Goal: Task Accomplishment & Management: Use online tool/utility

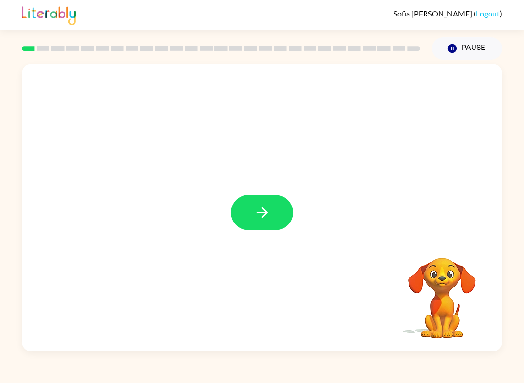
click at [273, 212] on button "button" at bounding box center [262, 212] width 62 height 35
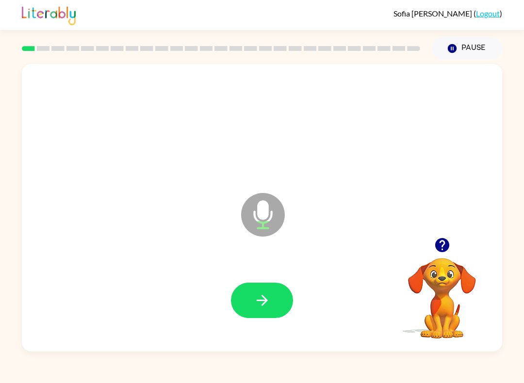
click at [263, 292] on button "button" at bounding box center [262, 300] width 62 height 35
click at [254, 294] on icon "button" at bounding box center [262, 300] width 17 height 17
click at [274, 306] on button "button" at bounding box center [262, 300] width 62 height 35
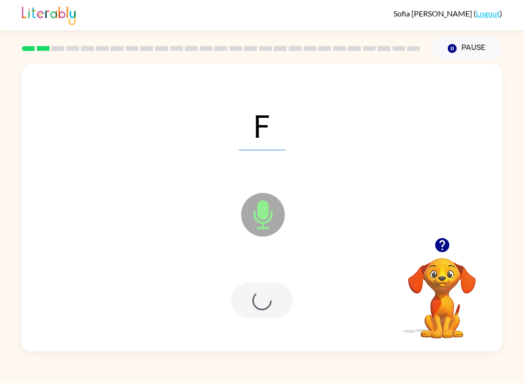
click at [273, 306] on div at bounding box center [262, 300] width 62 height 35
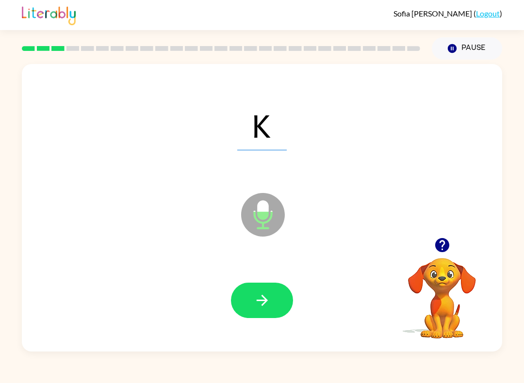
click at [267, 306] on icon "button" at bounding box center [262, 300] width 17 height 17
click at [249, 289] on button "button" at bounding box center [262, 300] width 62 height 35
click at [264, 279] on div at bounding box center [262, 300] width 461 height 83
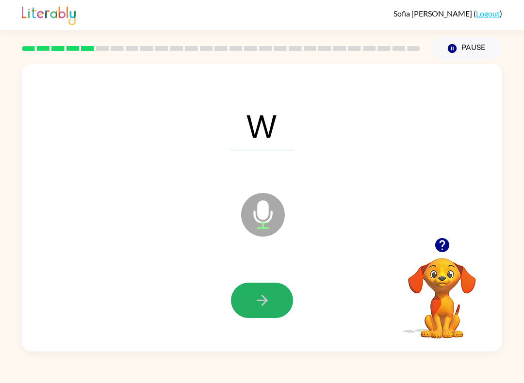
click at [262, 302] on icon "button" at bounding box center [262, 300] width 17 height 17
click at [264, 296] on icon "button" at bounding box center [262, 300] width 17 height 17
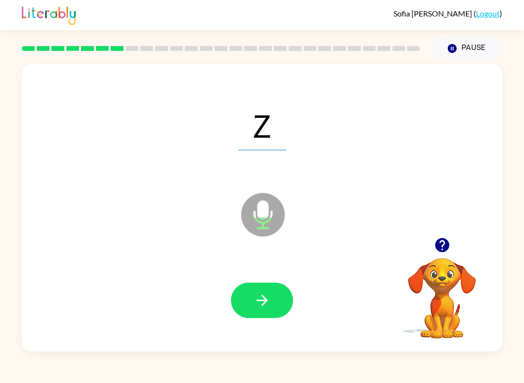
click at [286, 291] on button "button" at bounding box center [262, 300] width 62 height 35
click at [282, 285] on button "button" at bounding box center [262, 300] width 62 height 35
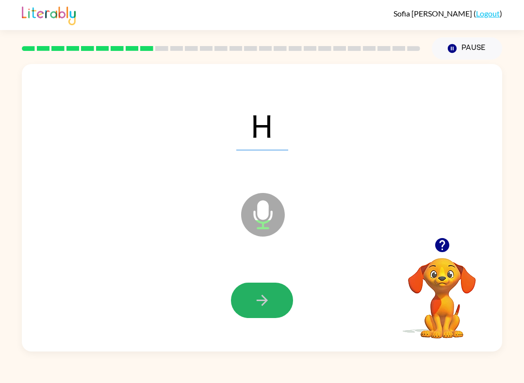
click at [276, 303] on button "button" at bounding box center [262, 300] width 62 height 35
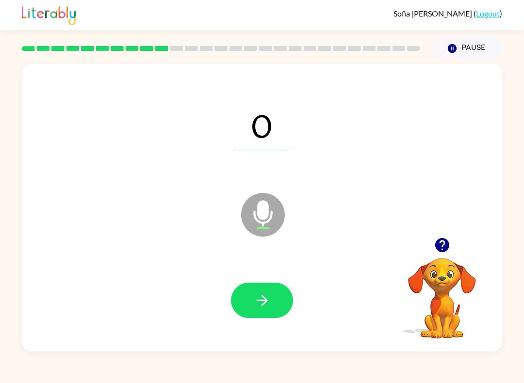
click at [266, 303] on icon "button" at bounding box center [262, 300] width 17 height 17
click at [265, 296] on icon "button" at bounding box center [262, 300] width 17 height 17
click at [273, 297] on button "button" at bounding box center [262, 300] width 62 height 35
click at [236, 288] on button "button" at bounding box center [262, 300] width 62 height 35
click at [254, 307] on icon "button" at bounding box center [262, 300] width 17 height 17
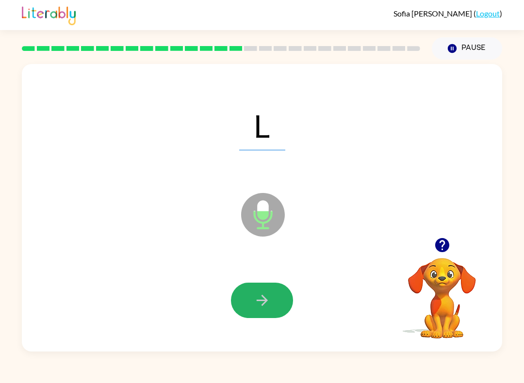
click at [276, 302] on button "button" at bounding box center [262, 300] width 62 height 35
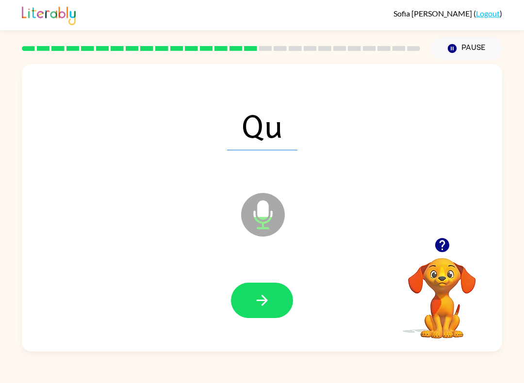
click at [256, 304] on icon "button" at bounding box center [262, 300] width 17 height 17
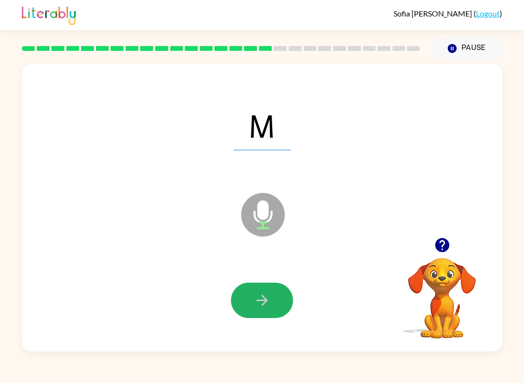
click at [242, 306] on button "button" at bounding box center [262, 300] width 62 height 35
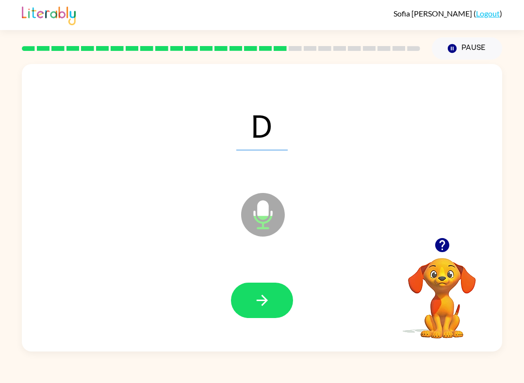
click at [258, 304] on icon "button" at bounding box center [262, 300] width 17 height 17
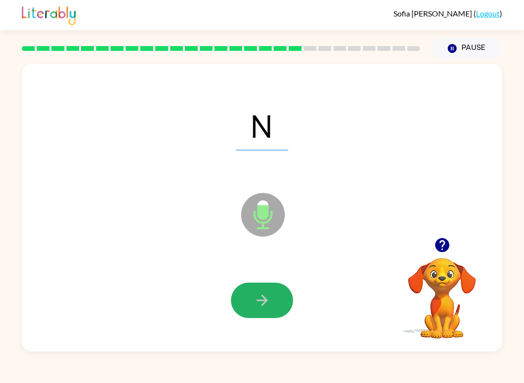
click at [270, 299] on icon "button" at bounding box center [262, 300] width 17 height 17
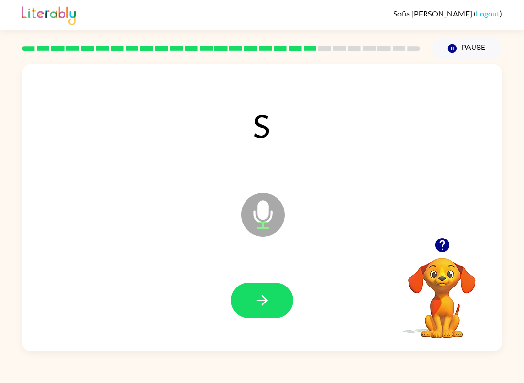
click at [288, 279] on div at bounding box center [262, 300] width 461 height 83
click at [242, 312] on button "button" at bounding box center [262, 300] width 62 height 35
click at [292, 303] on button "button" at bounding box center [262, 300] width 62 height 35
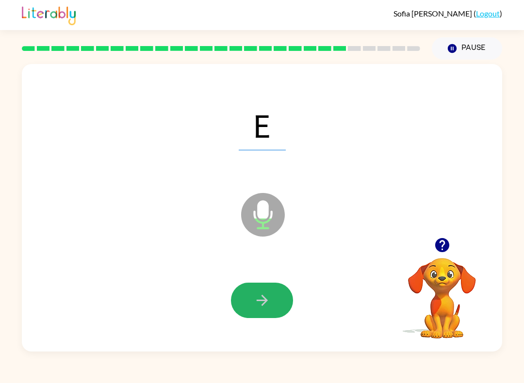
click at [275, 307] on button "button" at bounding box center [262, 300] width 62 height 35
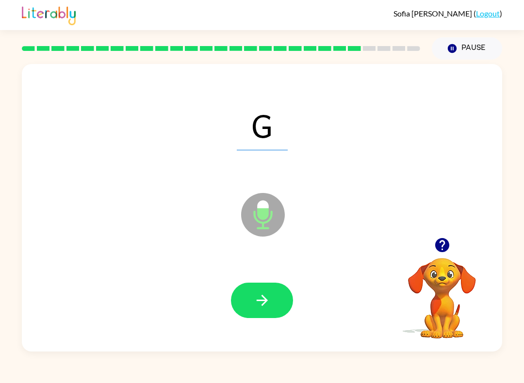
click at [278, 300] on button "button" at bounding box center [262, 300] width 62 height 35
click at [280, 291] on button "button" at bounding box center [262, 300] width 62 height 35
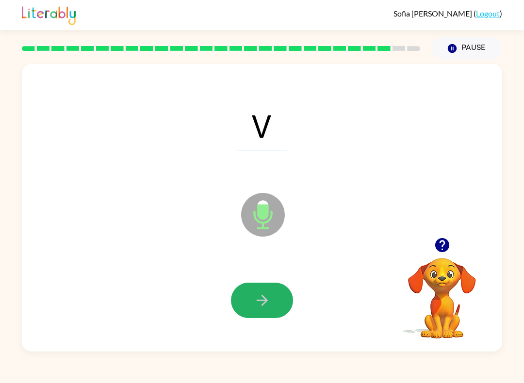
click at [281, 292] on button "button" at bounding box center [262, 300] width 62 height 35
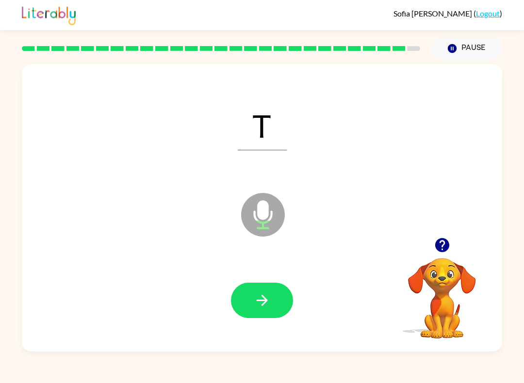
click at [278, 294] on button "button" at bounding box center [262, 300] width 62 height 35
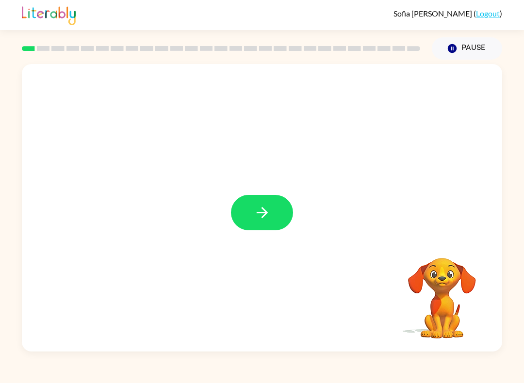
click at [268, 205] on icon "button" at bounding box center [262, 212] width 17 height 17
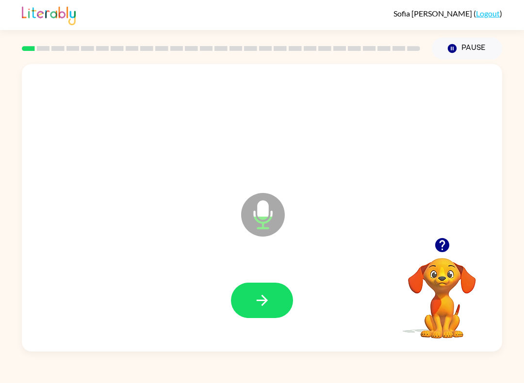
click at [260, 316] on button "button" at bounding box center [262, 300] width 62 height 35
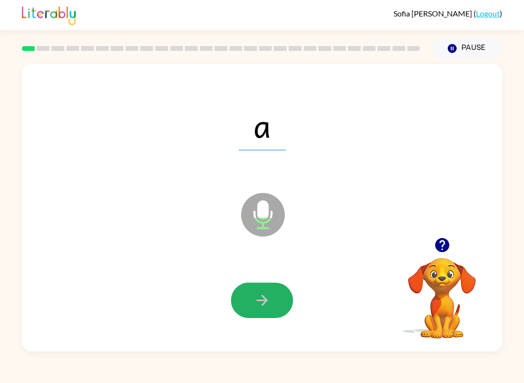
click at [264, 307] on icon "button" at bounding box center [262, 300] width 17 height 17
click at [271, 315] on button "button" at bounding box center [262, 300] width 62 height 35
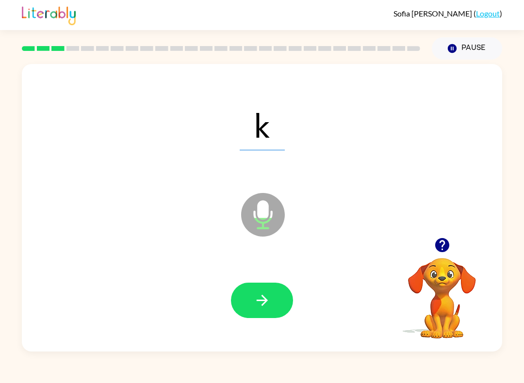
click at [268, 303] on icon "button" at bounding box center [262, 300] width 17 height 17
click at [265, 289] on button "button" at bounding box center [262, 300] width 62 height 35
click at [259, 284] on button "button" at bounding box center [262, 300] width 62 height 35
click at [255, 307] on icon "button" at bounding box center [262, 300] width 17 height 17
click at [262, 303] on icon "button" at bounding box center [262, 300] width 17 height 17
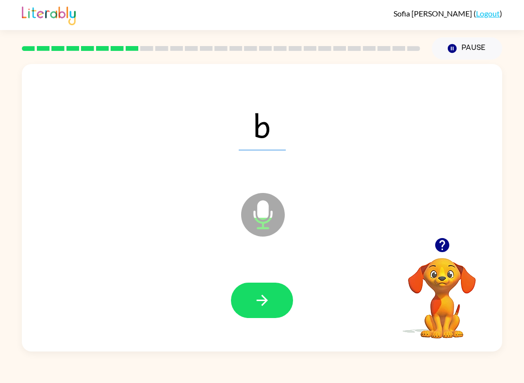
click at [254, 289] on button "button" at bounding box center [262, 300] width 62 height 35
click at [276, 307] on button "button" at bounding box center [262, 300] width 62 height 35
click at [256, 284] on button "button" at bounding box center [262, 300] width 62 height 35
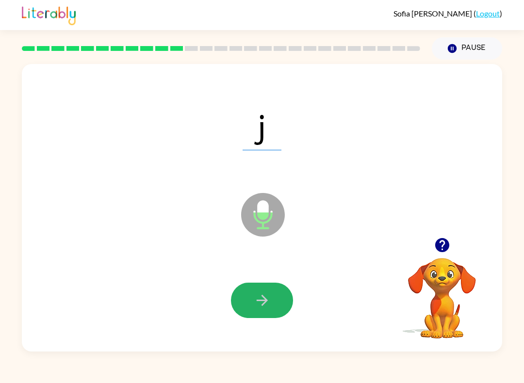
click at [256, 302] on icon "button" at bounding box center [262, 300] width 17 height 17
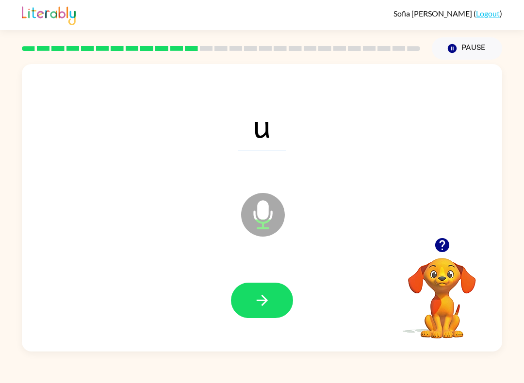
click at [274, 333] on div at bounding box center [262, 300] width 461 height 83
click at [273, 299] on button "button" at bounding box center [262, 300] width 62 height 35
click at [287, 284] on div at bounding box center [262, 300] width 62 height 35
click at [251, 304] on button "button" at bounding box center [262, 300] width 62 height 35
click at [242, 302] on button "button" at bounding box center [262, 300] width 62 height 35
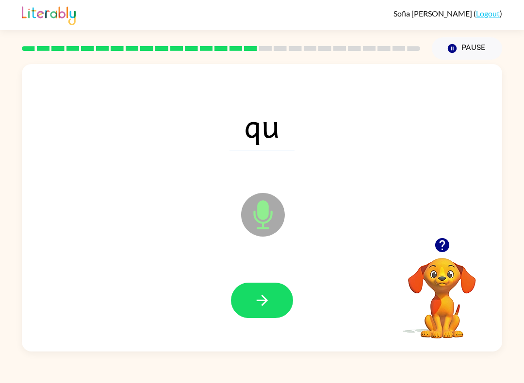
click at [278, 295] on button "button" at bounding box center [262, 300] width 62 height 35
click at [249, 312] on button "button" at bounding box center [262, 300] width 62 height 35
click at [249, 310] on button "button" at bounding box center [262, 300] width 62 height 35
click at [251, 297] on button "button" at bounding box center [262, 300] width 62 height 35
click at [260, 307] on icon "button" at bounding box center [262, 300] width 17 height 17
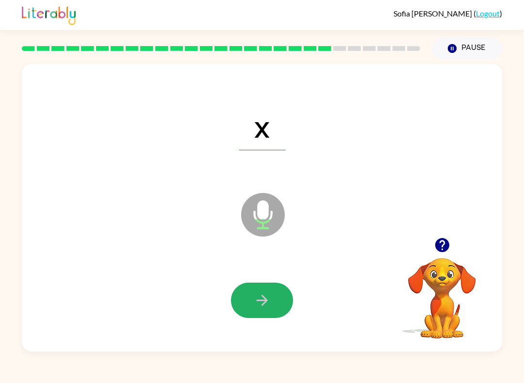
click at [273, 297] on button "button" at bounding box center [262, 300] width 62 height 35
click at [269, 305] on icon "button" at bounding box center [262, 300] width 17 height 17
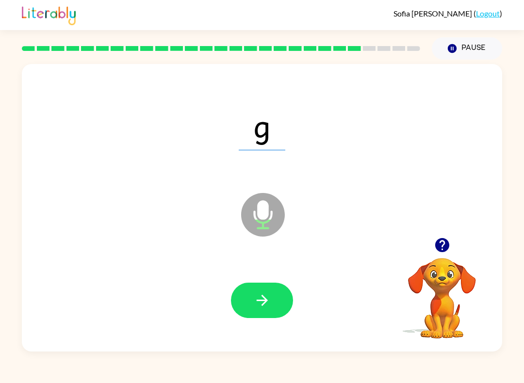
click at [252, 315] on button "button" at bounding box center [262, 300] width 62 height 35
click at [242, 304] on button "button" at bounding box center [262, 300] width 62 height 35
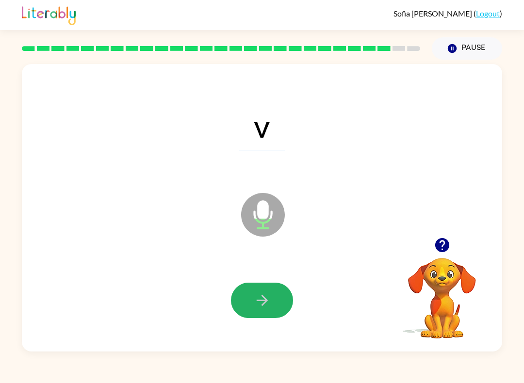
click at [285, 305] on button "button" at bounding box center [262, 300] width 62 height 35
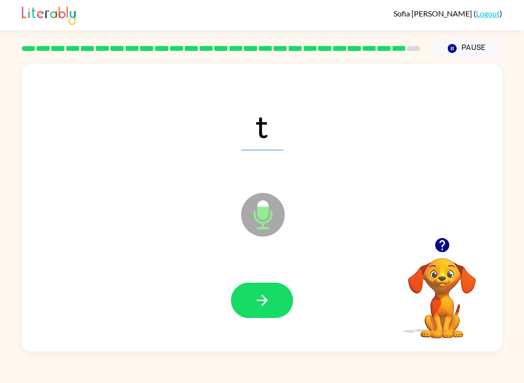
click at [257, 306] on icon "button" at bounding box center [262, 300] width 17 height 17
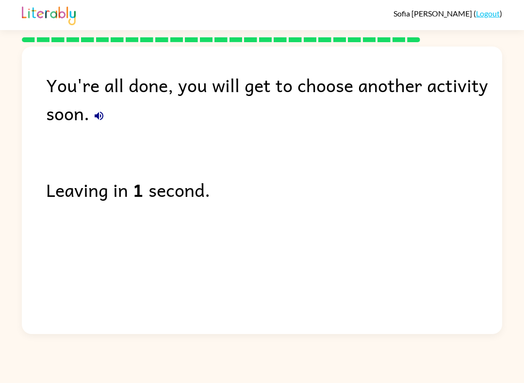
click at [501, 11] on div "Sofia Garcia-Bolaos ( Logout )" at bounding box center [447, 13] width 109 height 9
click at [490, 14] on link "Logout" at bounding box center [488, 13] width 24 height 9
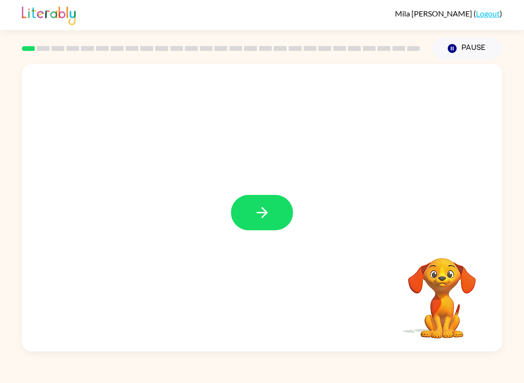
click at [265, 214] on icon "button" at bounding box center [261, 212] width 11 height 11
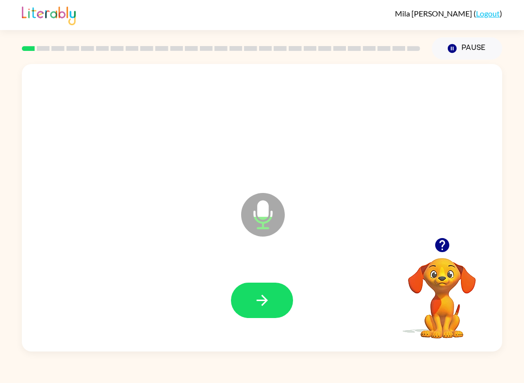
click at [259, 304] on icon "button" at bounding box center [262, 300] width 17 height 17
click at [259, 299] on icon "button" at bounding box center [262, 300] width 17 height 17
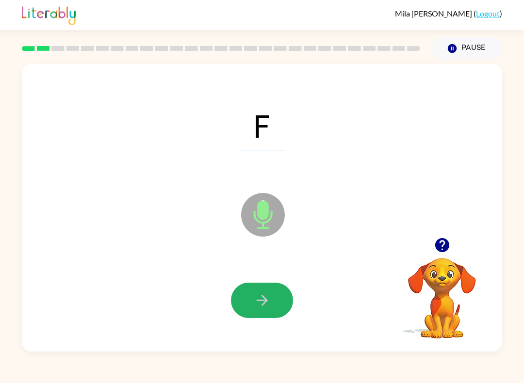
click at [266, 295] on icon "button" at bounding box center [262, 300] width 17 height 17
click at [266, 301] on icon "button" at bounding box center [261, 300] width 11 height 11
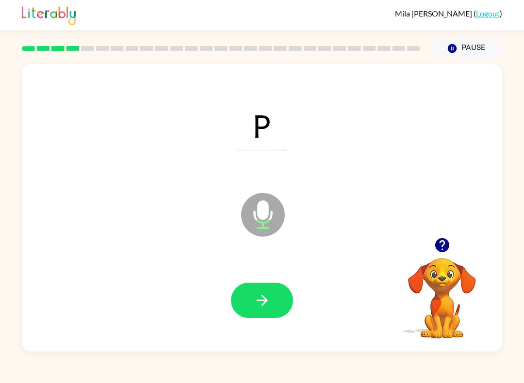
click at [262, 307] on icon "button" at bounding box center [262, 300] width 17 height 17
click at [262, 303] on icon "button" at bounding box center [262, 300] width 17 height 17
click at [270, 302] on icon "button" at bounding box center [262, 300] width 17 height 17
click at [264, 308] on icon "button" at bounding box center [262, 300] width 17 height 17
click at [271, 302] on button "button" at bounding box center [262, 300] width 62 height 35
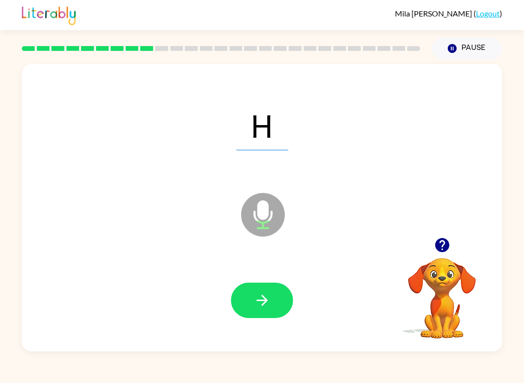
click at [267, 307] on icon "button" at bounding box center [262, 300] width 17 height 17
click at [265, 305] on icon "button" at bounding box center [262, 300] width 17 height 17
click at [258, 299] on icon "button" at bounding box center [262, 300] width 17 height 17
click at [274, 303] on button "button" at bounding box center [262, 300] width 62 height 35
click at [268, 300] on icon "button" at bounding box center [262, 300] width 17 height 17
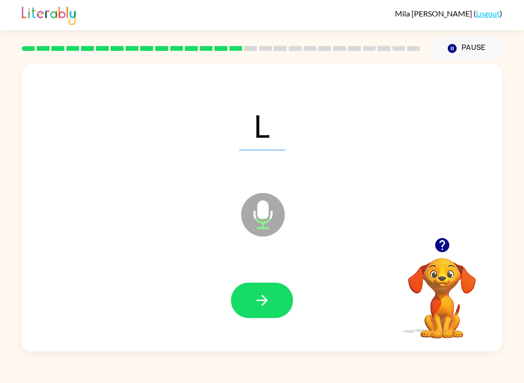
click at [273, 299] on button "button" at bounding box center [262, 300] width 62 height 35
click at [265, 303] on icon "button" at bounding box center [261, 300] width 11 height 11
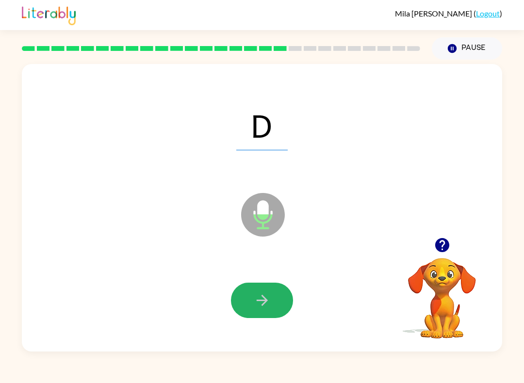
click at [264, 297] on icon "button" at bounding box center [261, 300] width 11 height 11
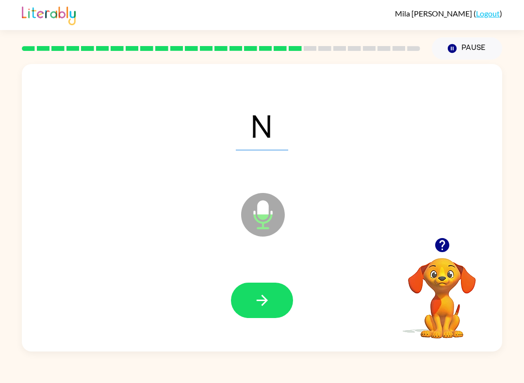
click at [266, 295] on icon "button" at bounding box center [262, 300] width 17 height 17
click at [274, 304] on button "button" at bounding box center [262, 300] width 62 height 35
click at [269, 306] on icon "button" at bounding box center [262, 300] width 17 height 17
click at [260, 304] on icon "button" at bounding box center [262, 300] width 17 height 17
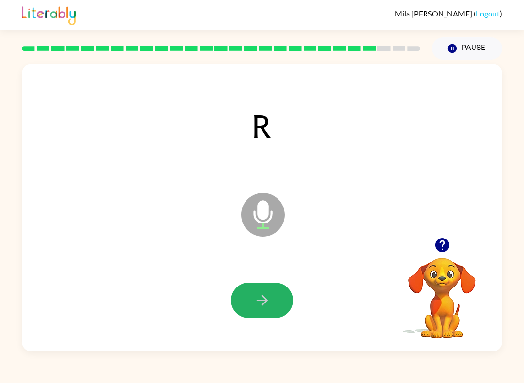
click at [255, 291] on button "button" at bounding box center [262, 300] width 62 height 35
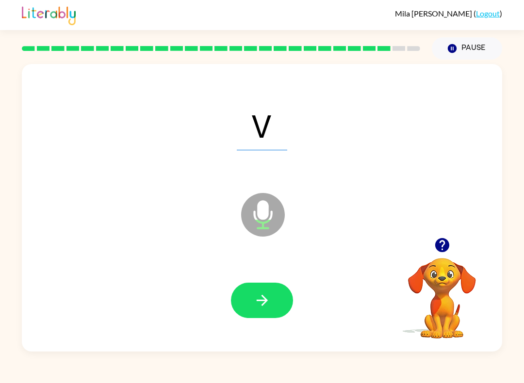
click at [272, 298] on button "button" at bounding box center [262, 300] width 62 height 35
click at [266, 294] on icon "button" at bounding box center [262, 300] width 17 height 17
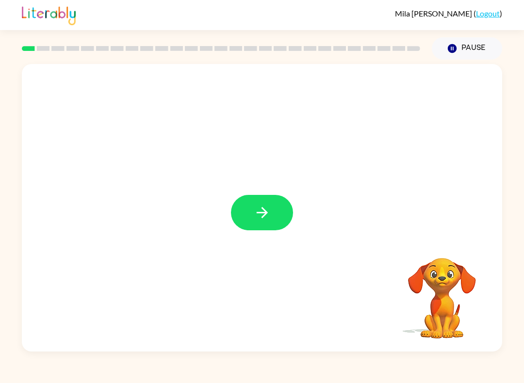
click at [275, 210] on button "button" at bounding box center [262, 212] width 62 height 35
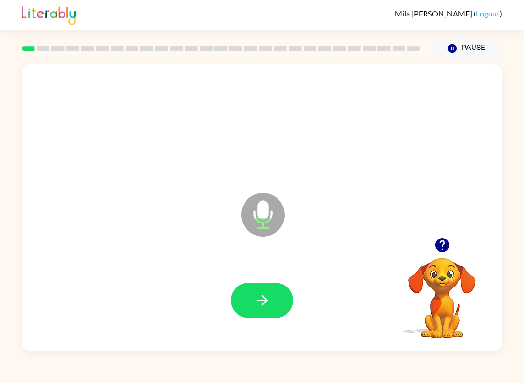
click at [256, 300] on icon "button" at bounding box center [262, 300] width 17 height 17
click at [272, 307] on button "button" at bounding box center [262, 300] width 62 height 35
click at [259, 300] on icon "button" at bounding box center [262, 300] width 17 height 17
click at [260, 297] on icon "button" at bounding box center [262, 300] width 17 height 17
click at [269, 304] on icon "button" at bounding box center [262, 300] width 17 height 17
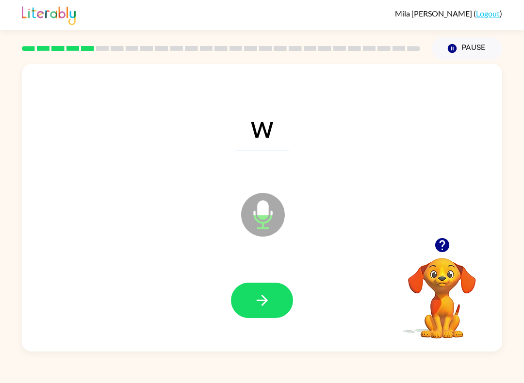
click at [265, 312] on button "button" at bounding box center [262, 300] width 62 height 35
click at [267, 299] on icon "button" at bounding box center [262, 300] width 17 height 17
click at [267, 298] on icon "button" at bounding box center [262, 300] width 17 height 17
click at [262, 306] on icon "button" at bounding box center [261, 300] width 11 height 11
click at [262, 308] on icon "button" at bounding box center [262, 300] width 17 height 17
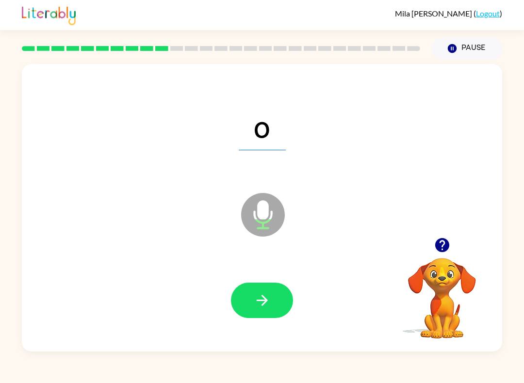
click at [261, 299] on icon "button" at bounding box center [262, 300] width 17 height 17
click at [279, 304] on button "button" at bounding box center [262, 300] width 62 height 35
click at [279, 302] on button "button" at bounding box center [262, 300] width 62 height 35
click at [278, 304] on button "button" at bounding box center [262, 300] width 62 height 35
click at [260, 286] on button "button" at bounding box center [262, 300] width 62 height 35
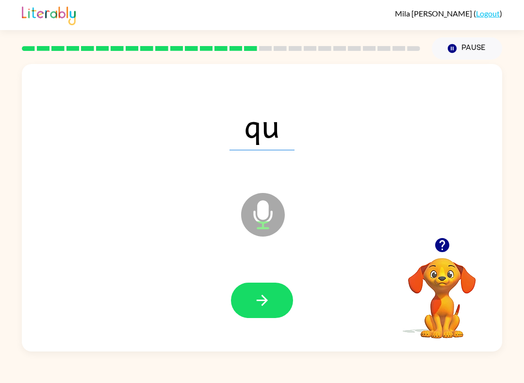
click at [287, 115] on span "qu" at bounding box center [261, 125] width 65 height 50
click at [261, 305] on icon "button" at bounding box center [262, 300] width 17 height 17
click at [258, 295] on icon "button" at bounding box center [262, 300] width 17 height 17
click at [254, 300] on icon "button" at bounding box center [262, 300] width 17 height 17
click at [274, 306] on button "button" at bounding box center [262, 300] width 62 height 35
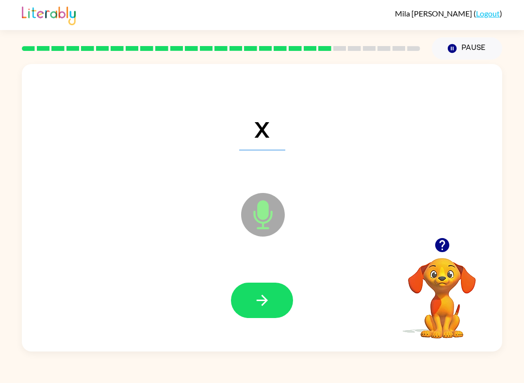
click at [265, 301] on icon "button" at bounding box center [261, 300] width 11 height 11
click at [262, 291] on button "button" at bounding box center [262, 300] width 62 height 35
click at [268, 287] on button "button" at bounding box center [262, 300] width 62 height 35
click at [285, 290] on button "button" at bounding box center [262, 300] width 62 height 35
click at [270, 294] on icon "button" at bounding box center [262, 300] width 17 height 17
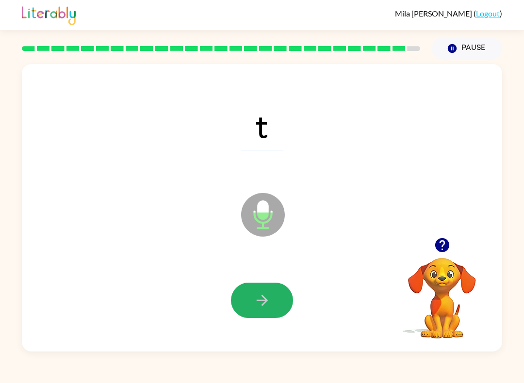
click at [266, 299] on icon "button" at bounding box center [261, 300] width 11 height 11
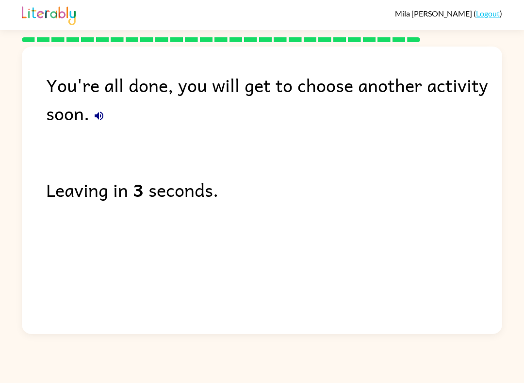
click at [493, 16] on link "Logout" at bounding box center [488, 13] width 24 height 9
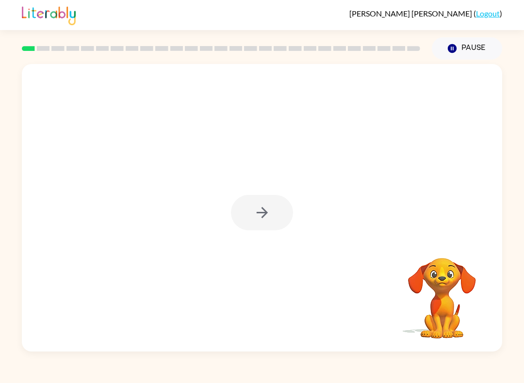
click at [253, 222] on div at bounding box center [262, 212] width 62 height 35
click at [270, 225] on div at bounding box center [262, 212] width 62 height 35
click at [270, 224] on div at bounding box center [262, 212] width 62 height 35
click at [280, 218] on button "button" at bounding box center [262, 212] width 62 height 35
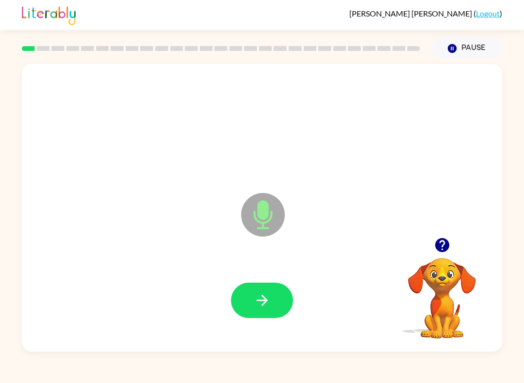
click at [282, 303] on button "button" at bounding box center [262, 300] width 62 height 35
click at [273, 307] on button "button" at bounding box center [262, 300] width 62 height 35
click at [260, 301] on icon "button" at bounding box center [261, 300] width 11 height 11
click at [269, 318] on button "button" at bounding box center [262, 300] width 62 height 35
click at [264, 301] on icon "button" at bounding box center [261, 300] width 11 height 11
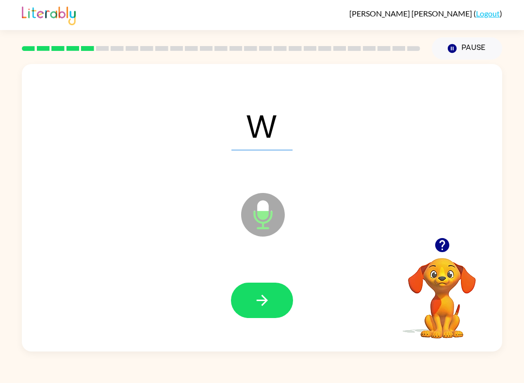
click at [255, 287] on button "button" at bounding box center [262, 300] width 62 height 35
click at [260, 287] on button "button" at bounding box center [262, 300] width 62 height 35
click at [251, 309] on button "button" at bounding box center [262, 300] width 62 height 35
click at [267, 306] on icon "button" at bounding box center [262, 300] width 17 height 17
click at [259, 286] on button "button" at bounding box center [262, 300] width 62 height 35
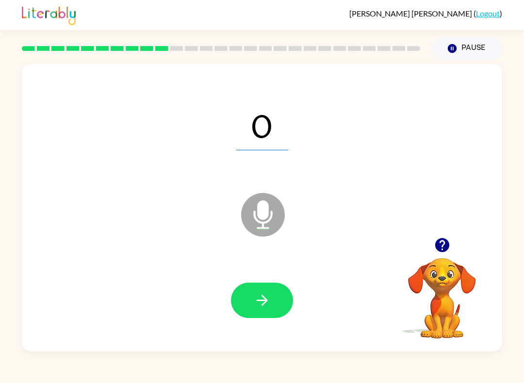
click at [262, 300] on icon "button" at bounding box center [262, 300] width 17 height 17
click at [280, 293] on button "button" at bounding box center [262, 300] width 62 height 35
click at [264, 285] on button "button" at bounding box center [262, 300] width 62 height 35
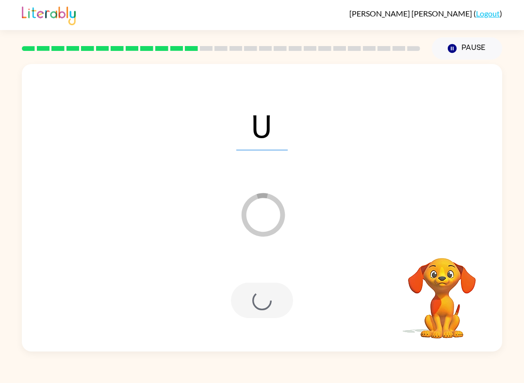
click at [333, 356] on div "[PERSON_NAME] ( Logout ) Pause Pause U Loader Your response is being sent to ou…" at bounding box center [262, 191] width 524 height 383
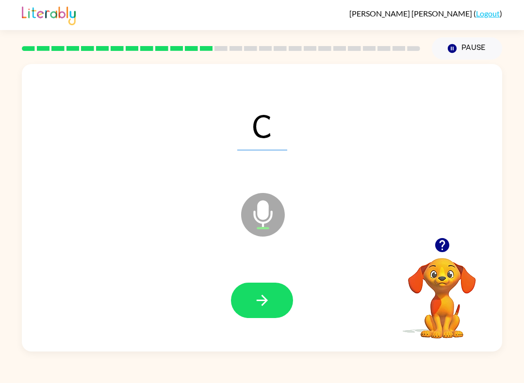
click at [275, 291] on button "button" at bounding box center [262, 300] width 62 height 35
click at [278, 318] on button "button" at bounding box center [262, 300] width 62 height 35
click at [269, 292] on icon "button" at bounding box center [262, 300] width 17 height 17
click at [267, 291] on button "button" at bounding box center [262, 300] width 62 height 35
click at [236, 276] on div at bounding box center [262, 300] width 461 height 83
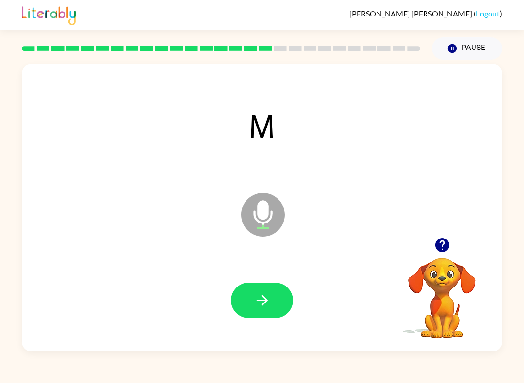
click at [240, 309] on button "button" at bounding box center [262, 300] width 62 height 35
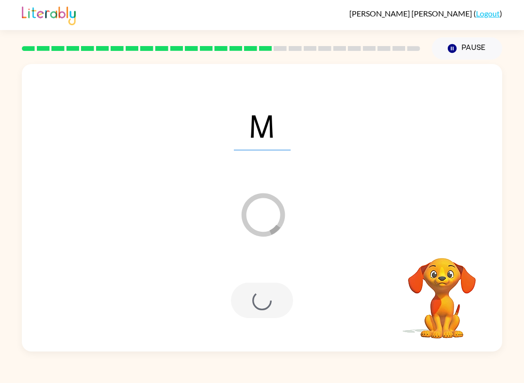
click at [253, 308] on div at bounding box center [262, 300] width 62 height 35
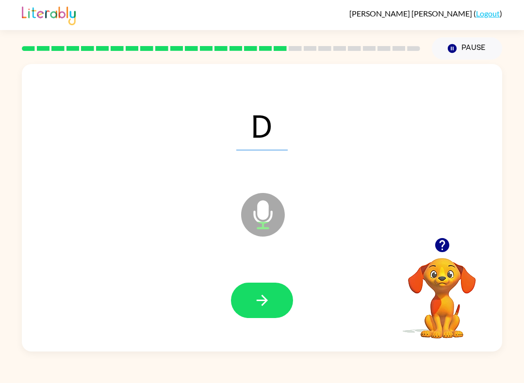
click at [235, 312] on button "button" at bounding box center [262, 300] width 62 height 35
click at [269, 300] on icon "button" at bounding box center [262, 300] width 17 height 17
click at [269, 310] on button "button" at bounding box center [262, 300] width 62 height 35
click at [265, 300] on icon "button" at bounding box center [261, 300] width 11 height 11
click at [274, 308] on button "button" at bounding box center [262, 300] width 62 height 35
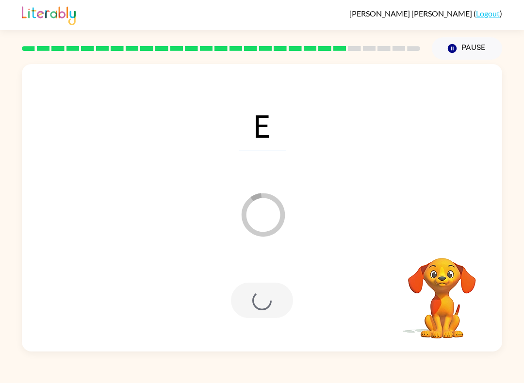
click at [239, 304] on div at bounding box center [262, 300] width 62 height 35
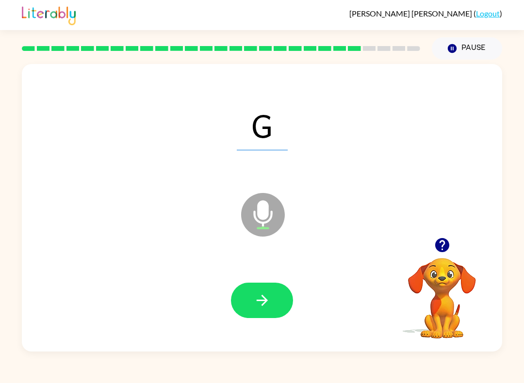
click at [266, 303] on icon "button" at bounding box center [262, 300] width 17 height 17
click at [272, 301] on button "button" at bounding box center [262, 300] width 62 height 35
click at [260, 312] on button "button" at bounding box center [262, 300] width 62 height 35
click at [257, 317] on button "button" at bounding box center [262, 300] width 62 height 35
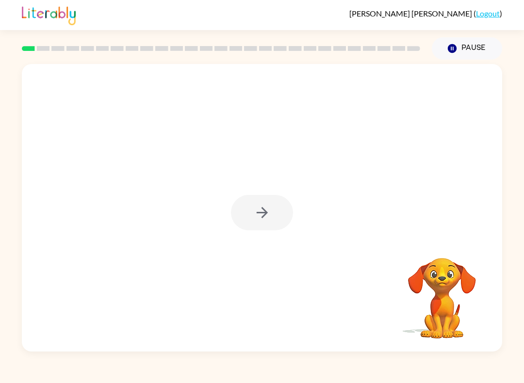
click at [256, 210] on icon "button" at bounding box center [262, 212] width 17 height 17
click at [255, 211] on div at bounding box center [262, 208] width 480 height 288
click at [253, 216] on div at bounding box center [262, 208] width 480 height 288
click at [224, 217] on div at bounding box center [262, 208] width 480 height 288
click at [224, 192] on div at bounding box center [239, 190] width 414 height 38
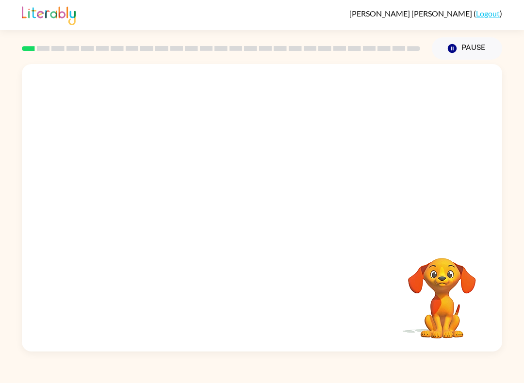
click at [244, 179] on div at bounding box center [239, 190] width 414 height 38
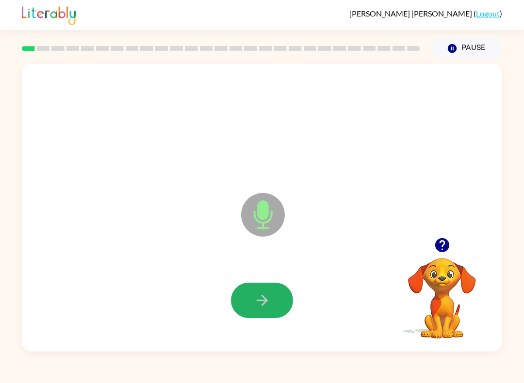
click at [243, 297] on button "button" at bounding box center [262, 300] width 62 height 35
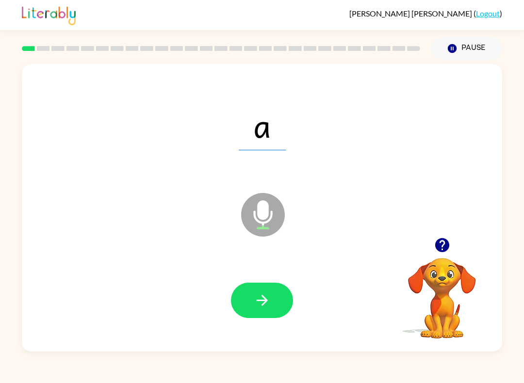
click at [260, 300] on icon "button" at bounding box center [262, 300] width 17 height 17
click at [278, 304] on button "button" at bounding box center [262, 300] width 62 height 35
click at [262, 310] on button "button" at bounding box center [262, 300] width 62 height 35
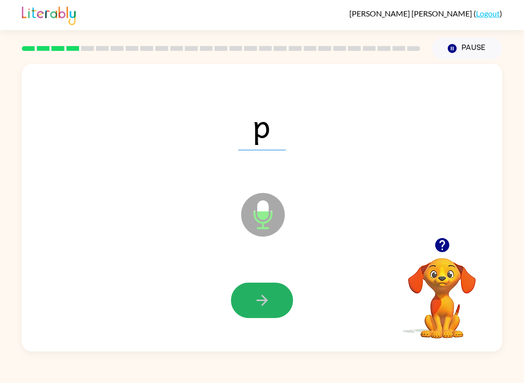
click at [260, 294] on icon "button" at bounding box center [262, 300] width 17 height 17
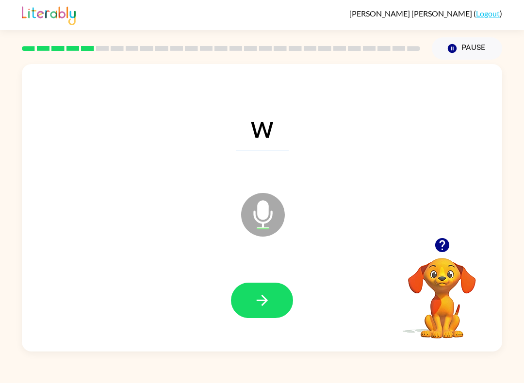
click at [269, 305] on icon "button" at bounding box center [262, 300] width 17 height 17
click at [246, 297] on button "button" at bounding box center [262, 300] width 62 height 35
click at [269, 307] on icon "button" at bounding box center [262, 300] width 17 height 17
click at [264, 293] on icon "button" at bounding box center [262, 300] width 17 height 17
click at [264, 306] on icon "button" at bounding box center [262, 300] width 17 height 17
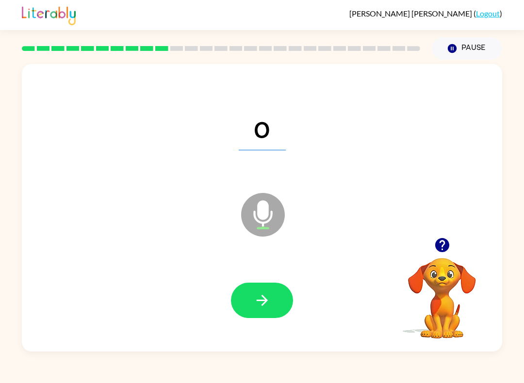
click at [279, 299] on button "button" at bounding box center [262, 300] width 62 height 35
click at [256, 293] on icon "button" at bounding box center [262, 300] width 17 height 17
click at [252, 305] on button "button" at bounding box center [262, 300] width 62 height 35
click at [247, 306] on button "button" at bounding box center [262, 300] width 62 height 35
click at [473, 54] on button "Pause Pause" at bounding box center [467, 48] width 70 height 22
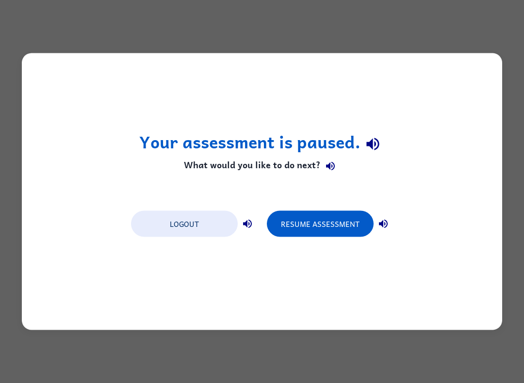
click at [343, 221] on button "Resume Assessment" at bounding box center [320, 224] width 107 height 26
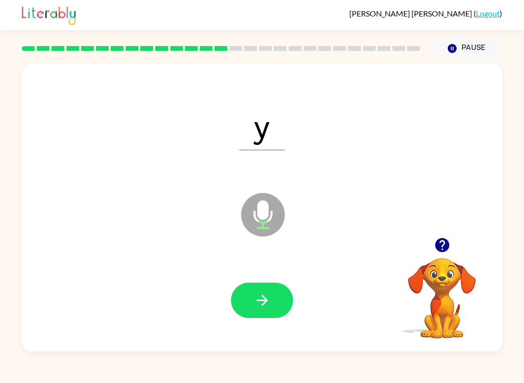
click at [255, 306] on icon "button" at bounding box center [262, 300] width 17 height 17
click at [264, 317] on button "button" at bounding box center [262, 300] width 62 height 35
click at [263, 310] on button "button" at bounding box center [262, 300] width 62 height 35
click at [271, 293] on button "button" at bounding box center [262, 300] width 62 height 35
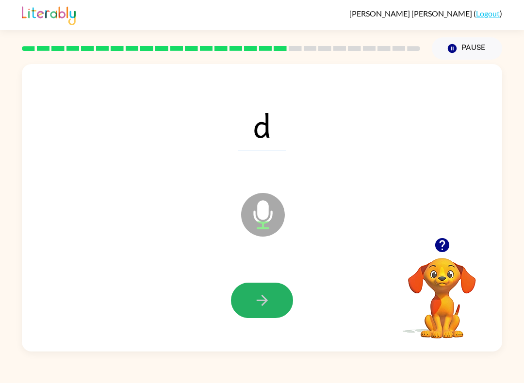
click at [267, 305] on icon "button" at bounding box center [262, 300] width 17 height 17
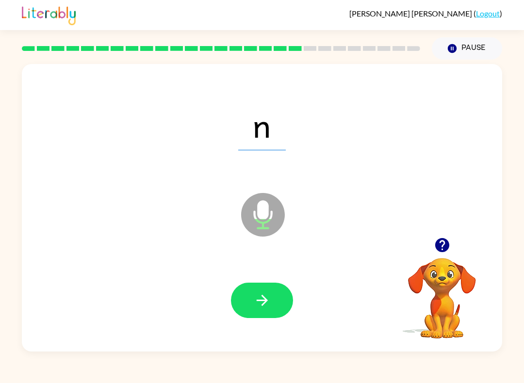
click at [248, 307] on button "button" at bounding box center [262, 300] width 62 height 35
click at [275, 298] on button "button" at bounding box center [262, 300] width 62 height 35
click at [296, 316] on div at bounding box center [262, 300] width 461 height 83
click at [265, 307] on icon "button" at bounding box center [262, 300] width 17 height 17
click at [254, 296] on icon "button" at bounding box center [262, 300] width 17 height 17
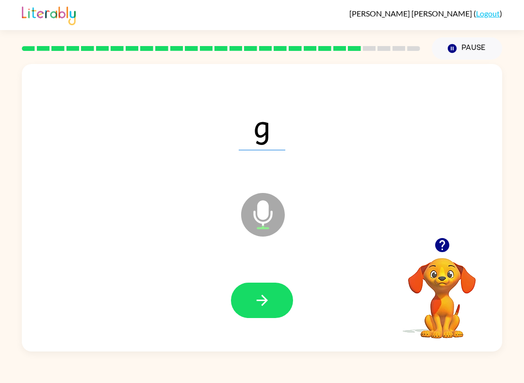
click at [257, 304] on icon "button" at bounding box center [262, 300] width 17 height 17
click at [272, 311] on button "button" at bounding box center [262, 300] width 62 height 35
click at [462, 47] on button "Pause Pause" at bounding box center [467, 48] width 70 height 22
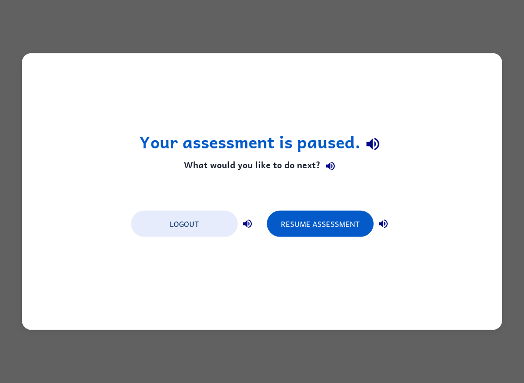
click at [311, 231] on button "Resume Assessment" at bounding box center [320, 224] width 107 height 26
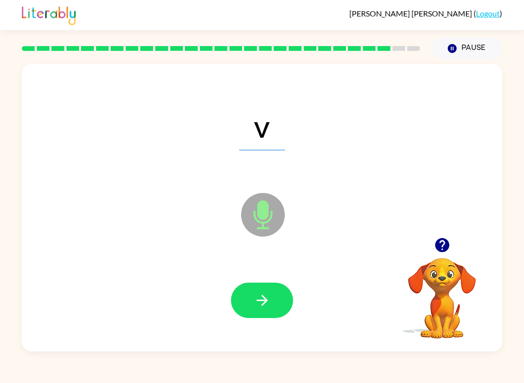
click at [236, 309] on button "button" at bounding box center [262, 300] width 62 height 35
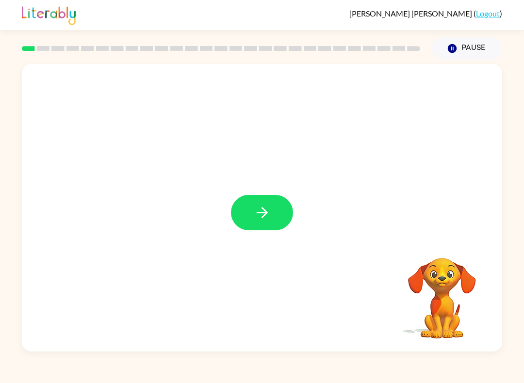
click at [269, 218] on icon "button" at bounding box center [262, 212] width 17 height 17
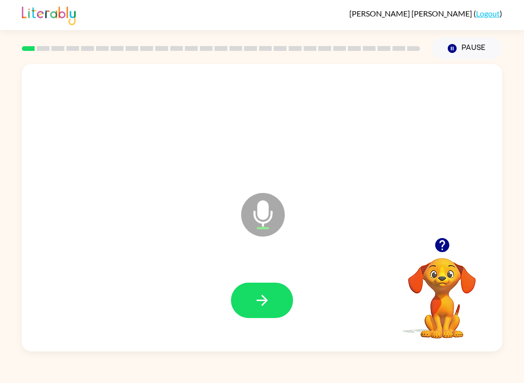
click at [256, 308] on icon "button" at bounding box center [262, 300] width 17 height 17
click at [250, 303] on button "button" at bounding box center [262, 300] width 62 height 35
click at [261, 307] on icon "button" at bounding box center [262, 300] width 17 height 17
click at [270, 306] on icon "button" at bounding box center [262, 300] width 17 height 17
click at [267, 304] on icon "button" at bounding box center [262, 300] width 17 height 17
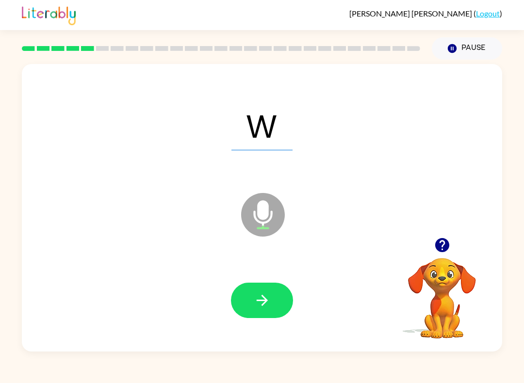
click at [259, 293] on icon "button" at bounding box center [262, 300] width 17 height 17
click at [260, 298] on icon "button" at bounding box center [262, 300] width 17 height 17
click at [262, 303] on icon "button" at bounding box center [262, 300] width 17 height 17
click at [255, 298] on icon "button" at bounding box center [262, 300] width 17 height 17
click at [265, 301] on icon "button" at bounding box center [261, 300] width 11 height 11
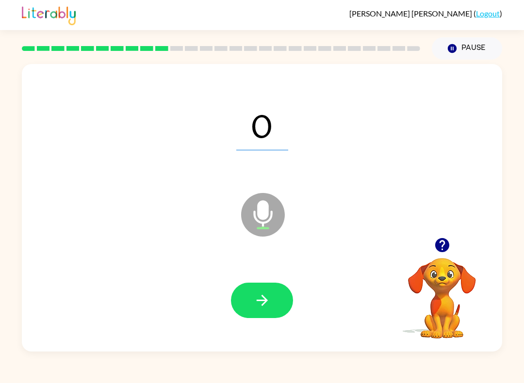
click at [262, 305] on icon "button" at bounding box center [261, 300] width 11 height 11
click at [259, 298] on icon "button" at bounding box center [262, 300] width 17 height 17
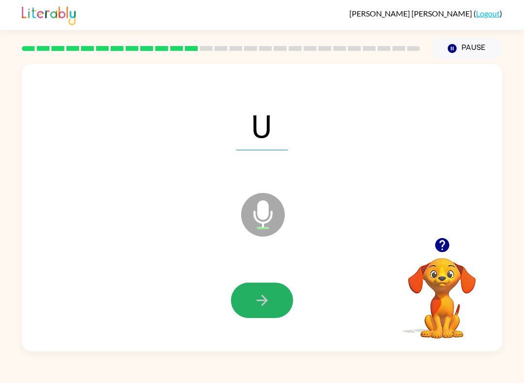
click at [269, 303] on icon "button" at bounding box center [262, 300] width 17 height 17
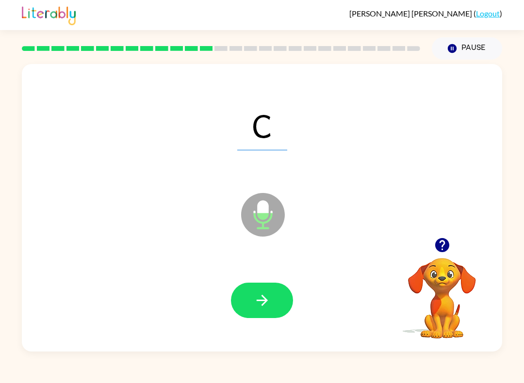
click at [263, 314] on button "button" at bounding box center [262, 300] width 62 height 35
click at [267, 309] on icon "button" at bounding box center [262, 300] width 17 height 17
click at [265, 299] on icon "button" at bounding box center [261, 300] width 11 height 11
click at [247, 304] on button "button" at bounding box center [262, 300] width 62 height 35
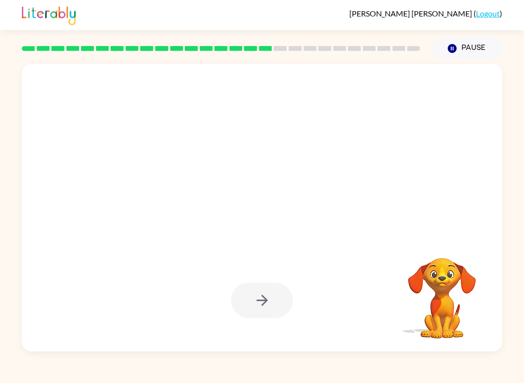
click at [178, 377] on div "Isabel Jimenez-Muguerza ( Logout ) Pause Pause Your browser must support playin…" at bounding box center [262, 191] width 524 height 383
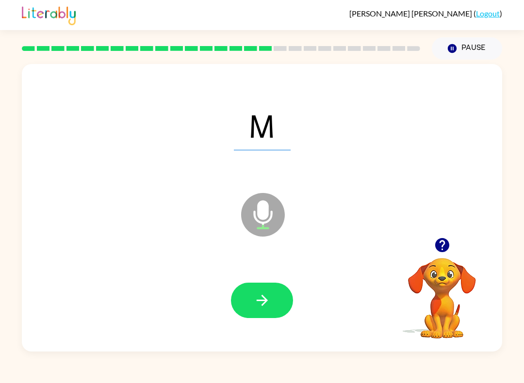
click at [242, 302] on button "button" at bounding box center [262, 300] width 62 height 35
click at [256, 304] on icon "button" at bounding box center [262, 300] width 17 height 17
click at [263, 301] on icon "button" at bounding box center [261, 300] width 11 height 11
click at [262, 298] on icon "button" at bounding box center [262, 300] width 17 height 17
click at [257, 301] on icon "button" at bounding box center [261, 300] width 11 height 11
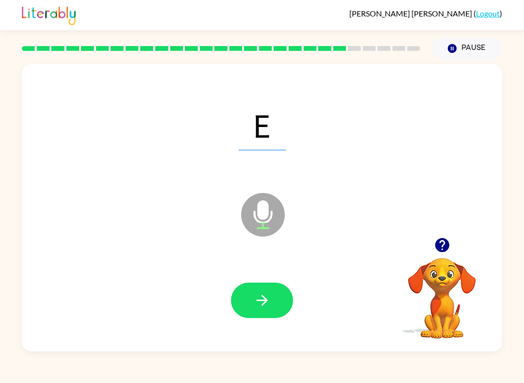
click at [262, 302] on icon "button" at bounding box center [262, 300] width 17 height 17
click at [270, 308] on icon "button" at bounding box center [262, 300] width 17 height 17
click at [262, 301] on icon "button" at bounding box center [261, 300] width 11 height 11
click at [265, 309] on button "button" at bounding box center [262, 300] width 62 height 35
click at [263, 306] on icon "button" at bounding box center [262, 300] width 17 height 17
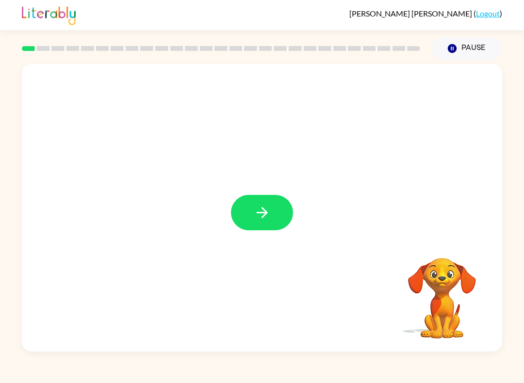
click at [255, 210] on icon "button" at bounding box center [262, 212] width 17 height 17
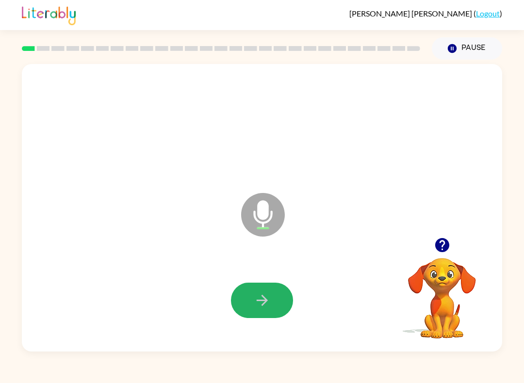
click at [268, 310] on button "button" at bounding box center [262, 300] width 62 height 35
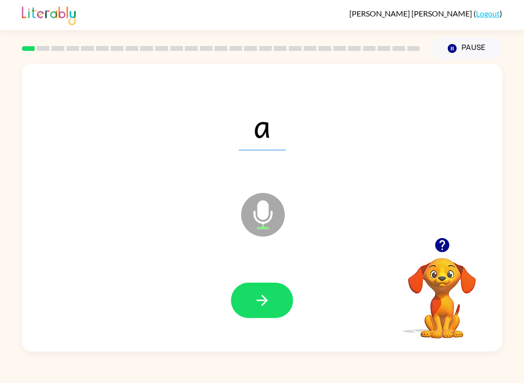
click at [273, 313] on button "button" at bounding box center [262, 300] width 62 height 35
click at [278, 310] on button "button" at bounding box center [262, 300] width 62 height 35
click at [271, 305] on button "button" at bounding box center [262, 300] width 62 height 35
click at [273, 315] on button "button" at bounding box center [262, 300] width 62 height 35
click at [275, 313] on button "button" at bounding box center [262, 300] width 62 height 35
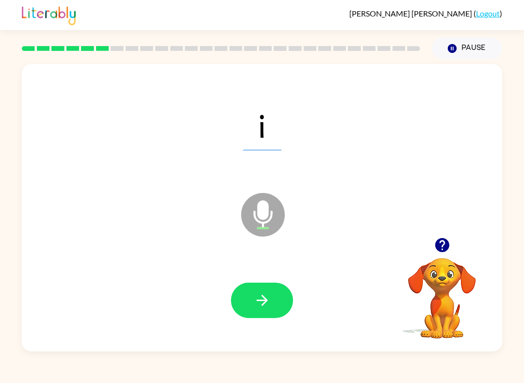
click at [279, 318] on button "button" at bounding box center [262, 300] width 62 height 35
click at [280, 319] on div at bounding box center [262, 300] width 461 height 83
click at [269, 303] on icon "button" at bounding box center [262, 300] width 17 height 17
click at [263, 291] on button "button" at bounding box center [262, 300] width 62 height 35
click at [264, 299] on icon "button" at bounding box center [262, 300] width 17 height 17
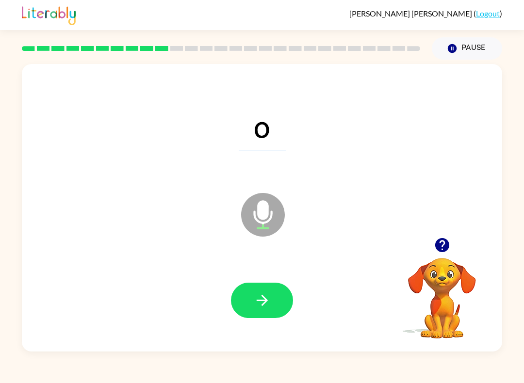
click at [261, 297] on icon "button" at bounding box center [262, 300] width 17 height 17
click at [263, 297] on icon "button" at bounding box center [261, 300] width 11 height 11
click at [256, 296] on icon "button" at bounding box center [262, 300] width 17 height 17
click at [260, 300] on icon "button" at bounding box center [262, 300] width 17 height 17
click at [262, 304] on icon "button" at bounding box center [262, 300] width 17 height 17
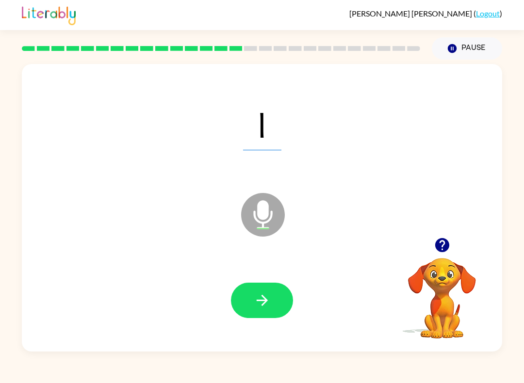
click at [266, 302] on icon "button" at bounding box center [261, 300] width 11 height 11
click at [271, 311] on button "button" at bounding box center [262, 300] width 62 height 35
click at [270, 310] on button "button" at bounding box center [262, 300] width 62 height 35
click at [268, 302] on icon "button" at bounding box center [262, 300] width 17 height 17
click at [263, 306] on icon "button" at bounding box center [262, 300] width 17 height 17
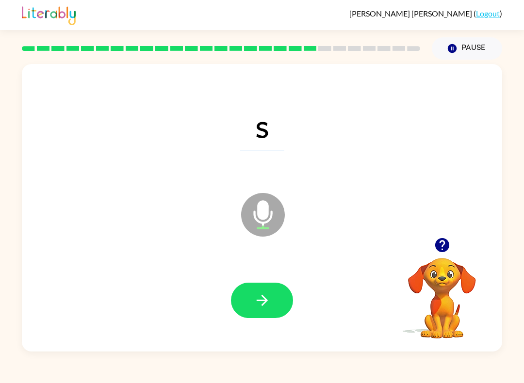
click at [259, 302] on icon "button" at bounding box center [262, 300] width 17 height 17
click at [258, 292] on button "button" at bounding box center [262, 300] width 62 height 35
click at [262, 306] on icon "button" at bounding box center [261, 300] width 11 height 11
click at [267, 294] on icon "button" at bounding box center [262, 300] width 17 height 17
click at [267, 314] on button "button" at bounding box center [262, 300] width 62 height 35
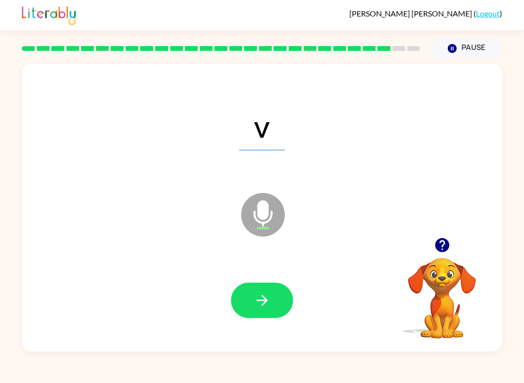
click at [260, 300] on icon "button" at bounding box center [262, 300] width 17 height 17
click at [273, 297] on button "button" at bounding box center [262, 300] width 62 height 35
